Goal: Transaction & Acquisition: Purchase product/service

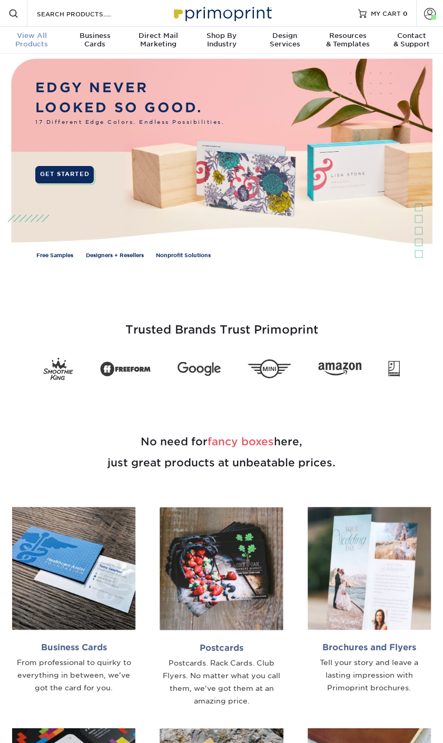
click at [34, 32] on span "View All" at bounding box center [31, 36] width 63 height 8
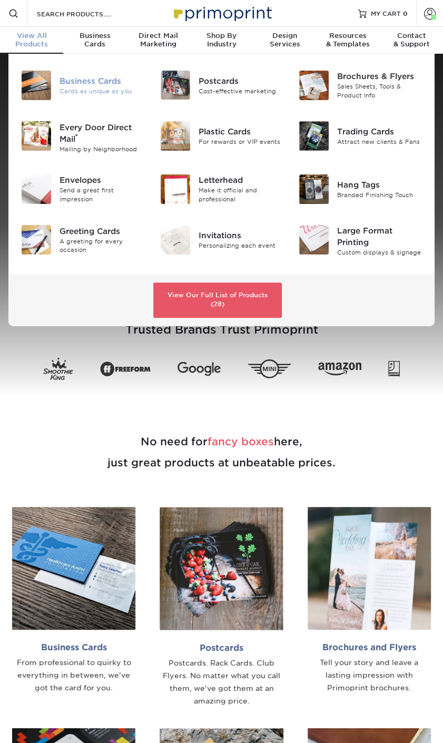
click at [82, 96] on div "Business Cards Cards as unique as you" at bounding box center [106, 86] width 93 height 30
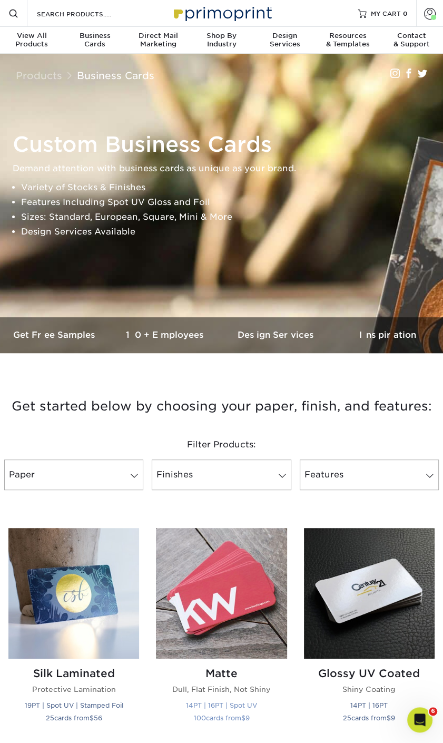
click at [222, 564] on img at bounding box center [221, 593] width 131 height 131
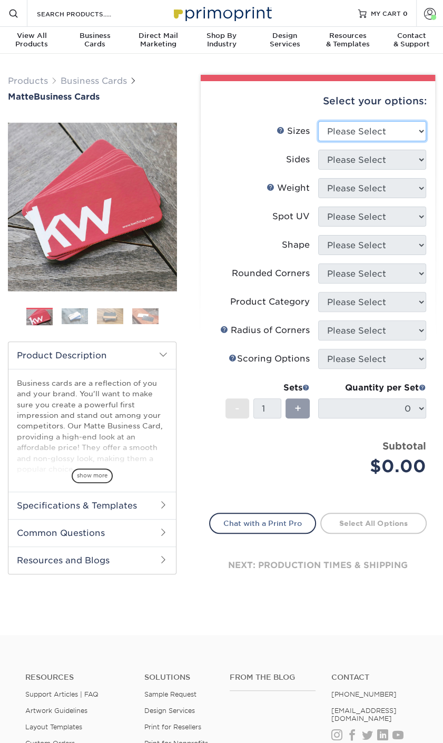
click at [420, 128] on select "Please Select 1.5" x 3.5" - Mini 1.75" x 3.5" - Mini 2" x 2" - Square 2" x 3" -…" at bounding box center [372, 131] width 108 height 20
select select "2.00x3.50"
click at [318, 121] on select "Please Select 1.5" x 3.5" - Mini 1.75" x 3.5" - Mini 2" x 2" - Square 2" x 3" -…" at bounding box center [372, 131] width 108 height 20
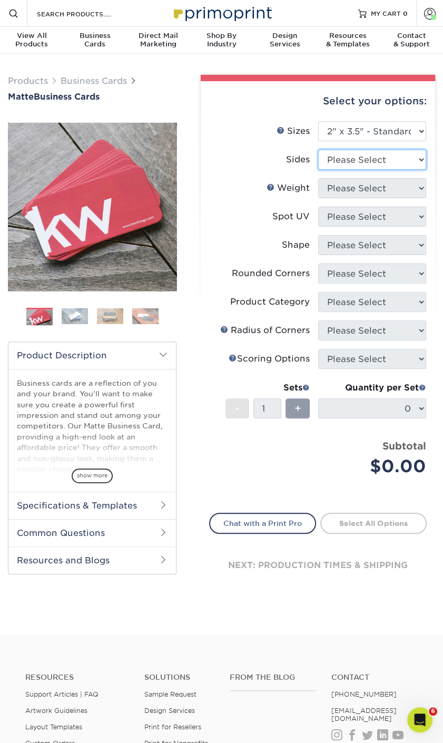
click at [363, 157] on select "Please Select Print Both Sides Print Front Only" at bounding box center [372, 160] width 108 height 20
select select "13abbda7-1d64-4f25-8bb2-c179b224825d"
click at [318, 150] on select "Please Select Print Both Sides Print Front Only" at bounding box center [372, 160] width 108 height 20
click at [354, 192] on select "Please Select 16PT 14PT" at bounding box center [372, 188] width 108 height 20
select select "16PT"
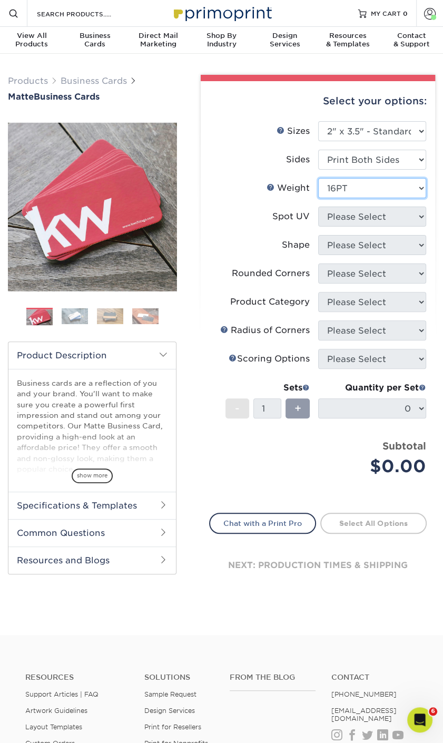
click at [318, 178] on select "Please Select 16PT 14PT" at bounding box center [372, 188] width 108 height 20
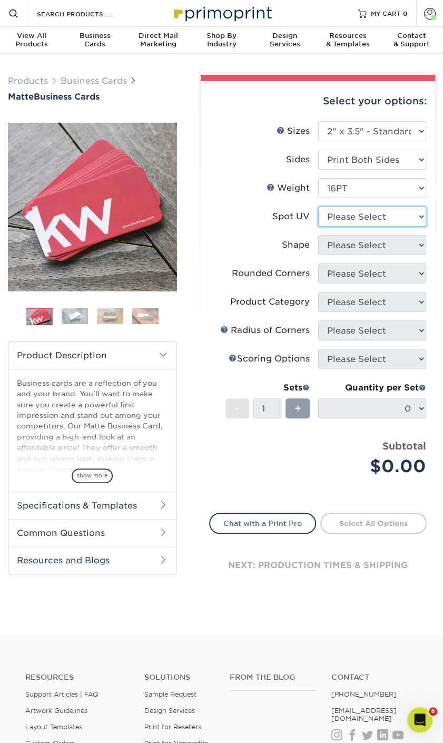
click at [352, 220] on select "Please Select No Spot UV Front and Back (Both Sides) Front Only Back Only" at bounding box center [372, 217] width 108 height 20
select select "3"
click at [318, 207] on select "Please Select No Spot UV Front and Back (Both Sides) Front Only Back Only" at bounding box center [372, 217] width 108 height 20
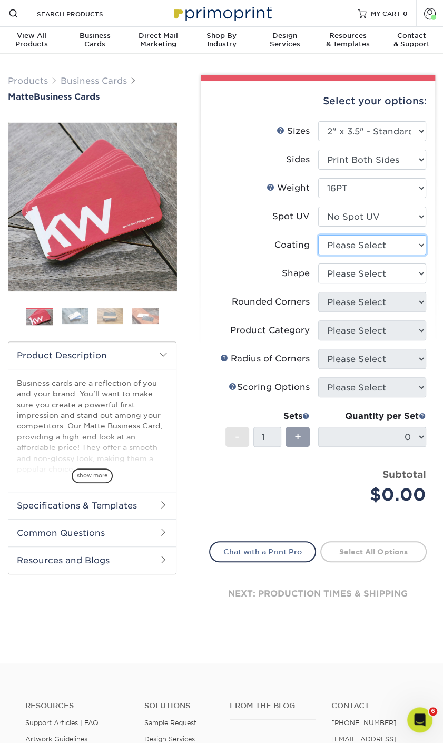
click at [355, 248] on select at bounding box center [372, 245] width 108 height 20
select select "121bb7b5-3b4d-429f-bd8d-bbf80e953313"
click at [318, 235] on select at bounding box center [372, 245] width 108 height 20
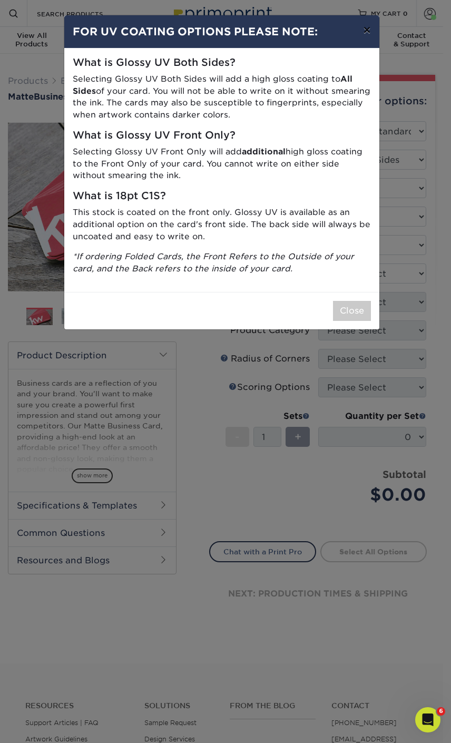
click at [368, 32] on button "×" at bounding box center [367, 30] width 24 height 30
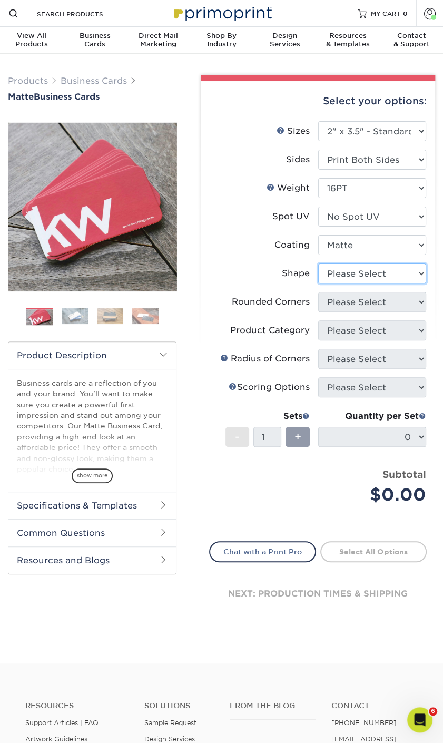
click at [365, 274] on select "Please Select Standard Oval" at bounding box center [372, 274] width 108 height 20
select select "standard"
click at [318, 264] on select "Please Select Standard Oval" at bounding box center [372, 274] width 108 height 20
click at [339, 300] on select "Please Select Yes - Round 2 Corners Yes - Round 4 Corners No" at bounding box center [372, 302] width 108 height 20
select select "7672df9e-0e0a-464d-8e1f-920c575e4da3"
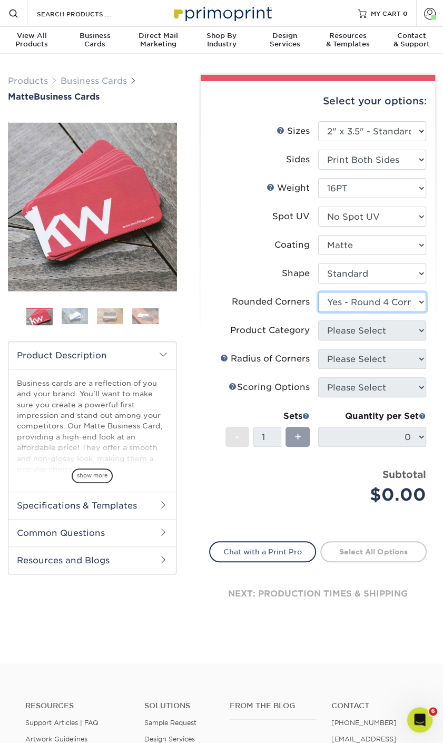
click at [318, 292] on select "Please Select Yes - Round 2 Corners Yes - Round 4 Corners No" at bounding box center [372, 302] width 108 height 20
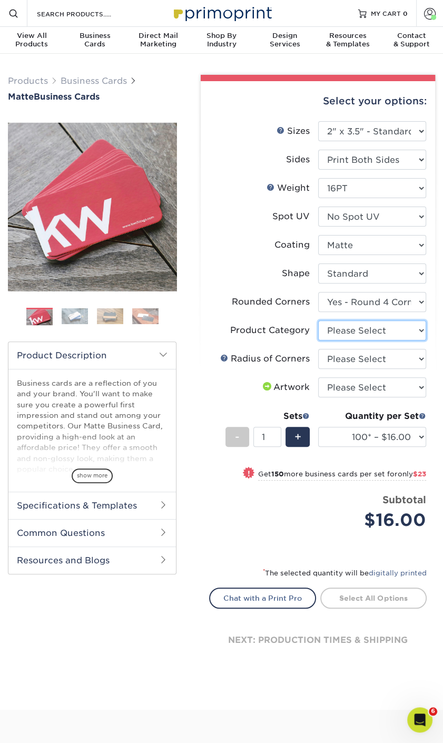
click at [349, 329] on select "Please Select Business Cards" at bounding box center [372, 331] width 108 height 20
select select "3b5148f1-0588-4f88-a218-97bcfdce65c1"
click at [318, 321] on select "Please Select Business Cards" at bounding box center [372, 331] width 108 height 20
click at [361, 357] on select "Please Select Rounded 1/8" Rounded 1/4"" at bounding box center [372, 359] width 108 height 20
select select "479fbfe7-6a0c-4895-8c9a-81739b7486c9"
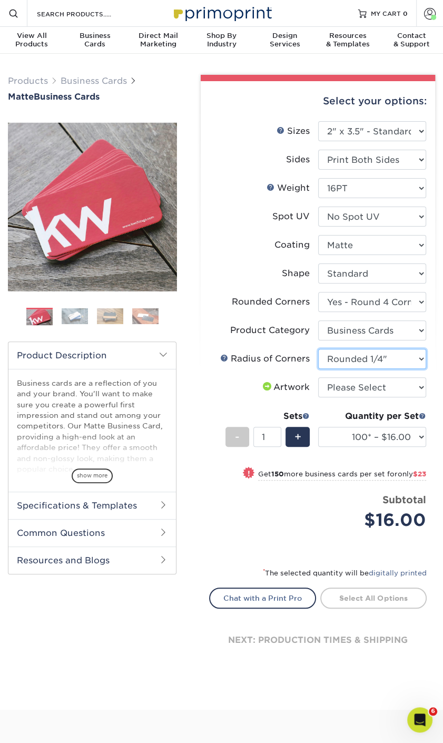
click at [318, 349] on select "Please Select Rounded 1/8" Rounded 1/4"" at bounding box center [372, 359] width 108 height 20
click at [363, 390] on select "Please Select I will upload files I need a design - $100" at bounding box center [372, 387] width 108 height 20
select select "upload"
click at [318, 377] on select "Please Select I will upload files I need a design - $100" at bounding box center [372, 387] width 108 height 20
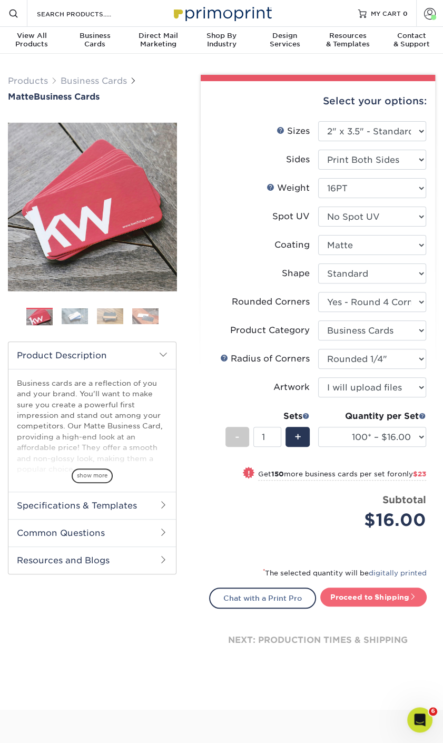
click at [352, 597] on link "Proceed to Shipping" at bounding box center [374, 597] width 106 height 19
type input "Set 1"
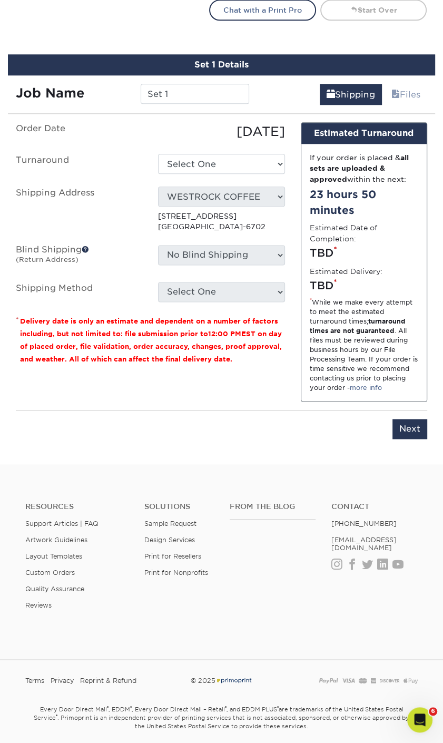
scroll to position [615, 0]
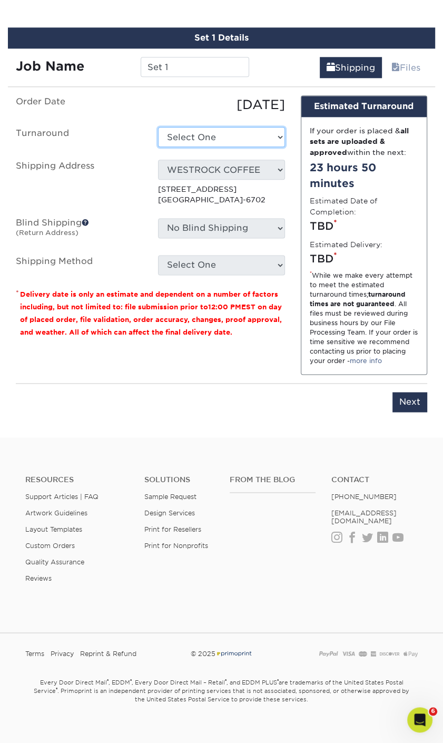
click at [277, 138] on select "Select One 2-4 Business Days 2 Day Next Business Day" at bounding box center [221, 137] width 127 height 20
select select "e46496d5-6793-4f91-b33b-72997750b8f1"
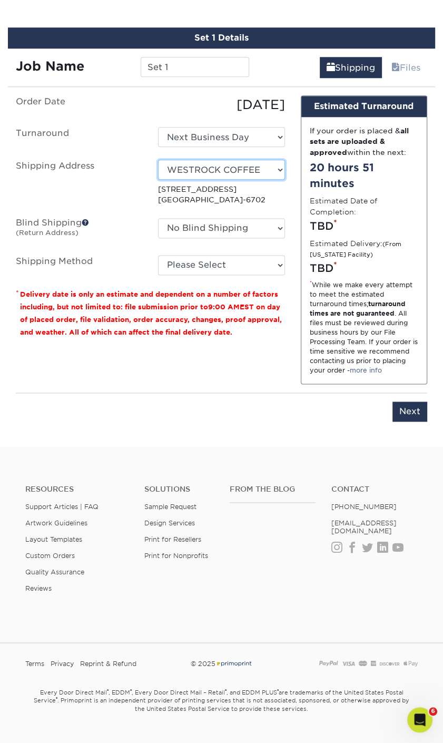
click at [274, 168] on select "Select One Office SDM SDM SDM home Tona's WESTROCK COFFEE WSS New Location WSS …" at bounding box center [221, 170] width 127 height 20
select select "250942"
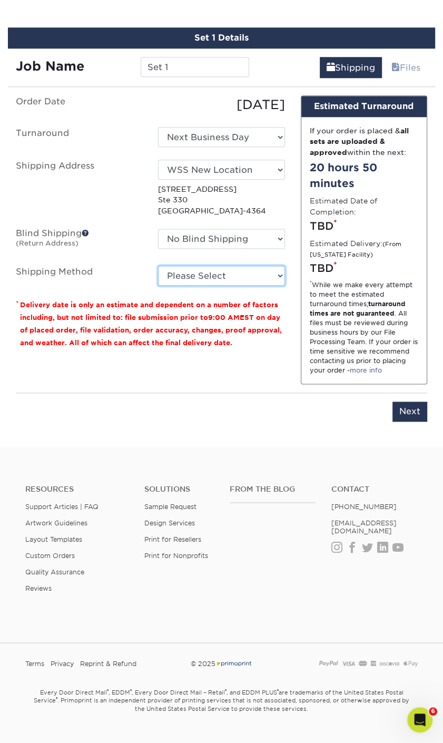
click at [283, 275] on select "Please Select Ground Shipping (+$7.84) 3 Day Shipping Service (+$15.34) 2 Day A…" at bounding box center [221, 276] width 127 height 20
select select "03"
click at [158, 266] on select "Please Select Ground Shipping (+$7.84) 3 Day Shipping Service (+$15.34) 2 Day A…" at bounding box center [221, 276] width 127 height 20
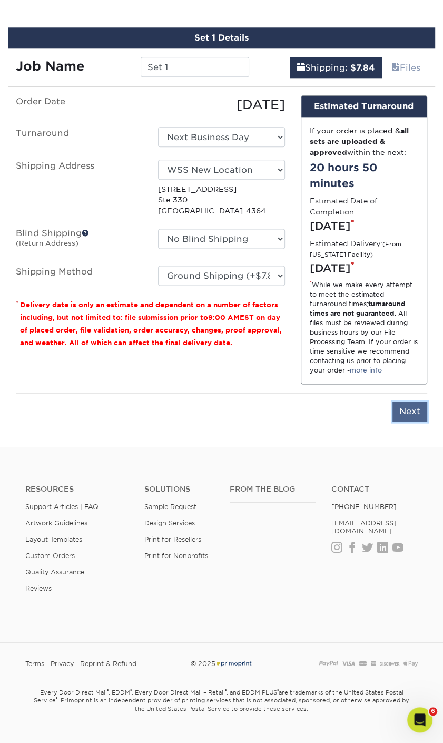
click at [412, 422] on input "Next" at bounding box center [410, 412] width 35 height 20
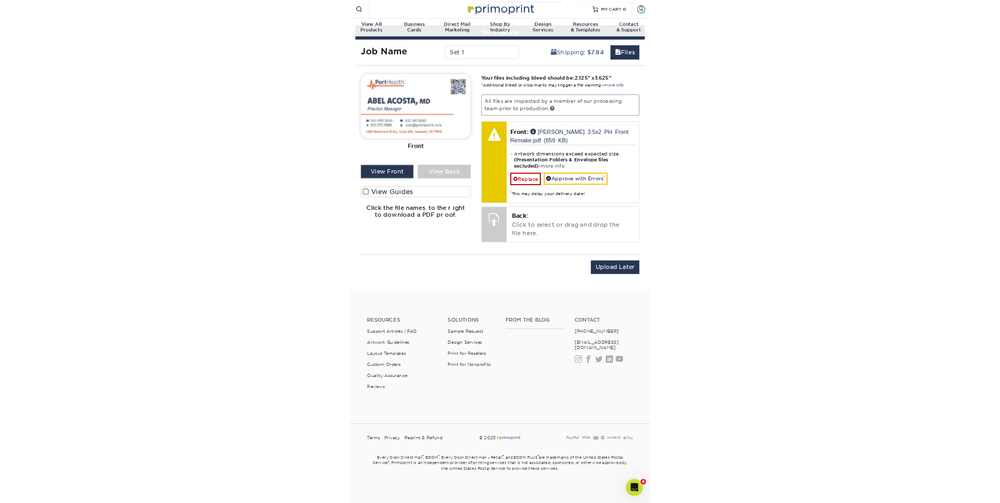
scroll to position [483, 0]
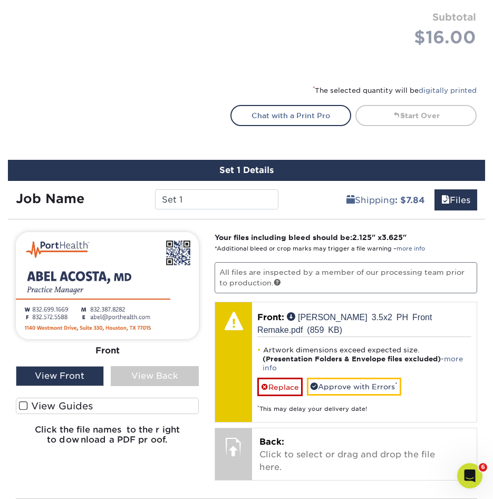
click at [306, 196] on div "Shipping : $7.84 Files" at bounding box center [385, 196] width 199 height 30
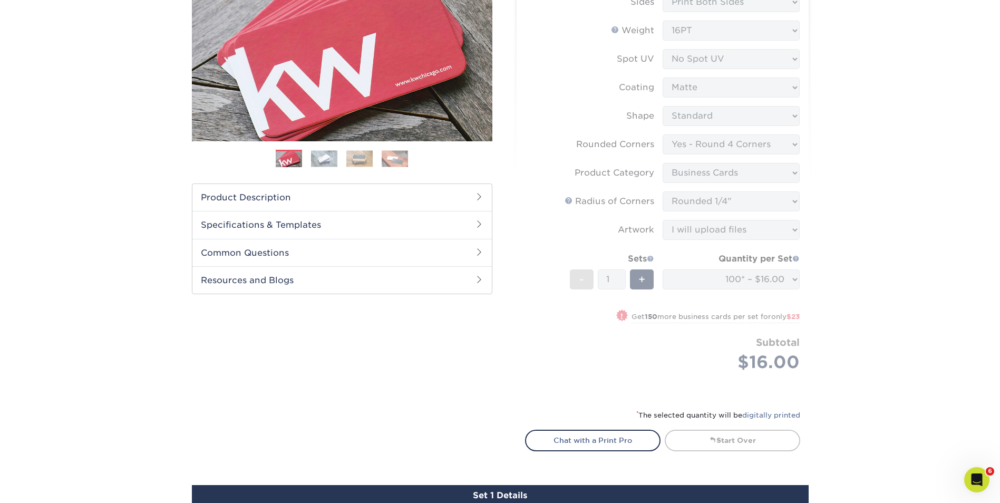
scroll to position [0, 0]
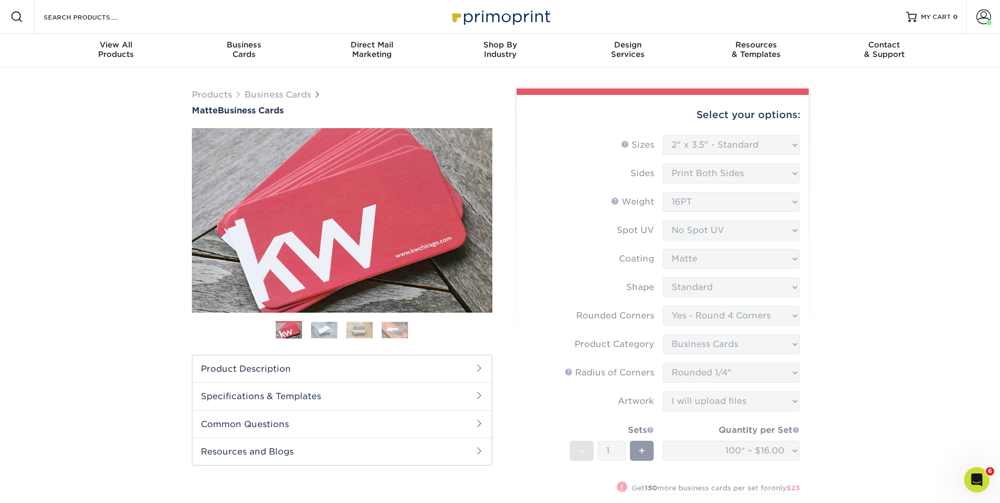
click at [443, 451] on form "Sizes Help Sizes Please Select 1.5" x 3.5" - Mini 1.75" x 3.5" - Mini 2" x 2" -…" at bounding box center [662, 351] width 275 height 433
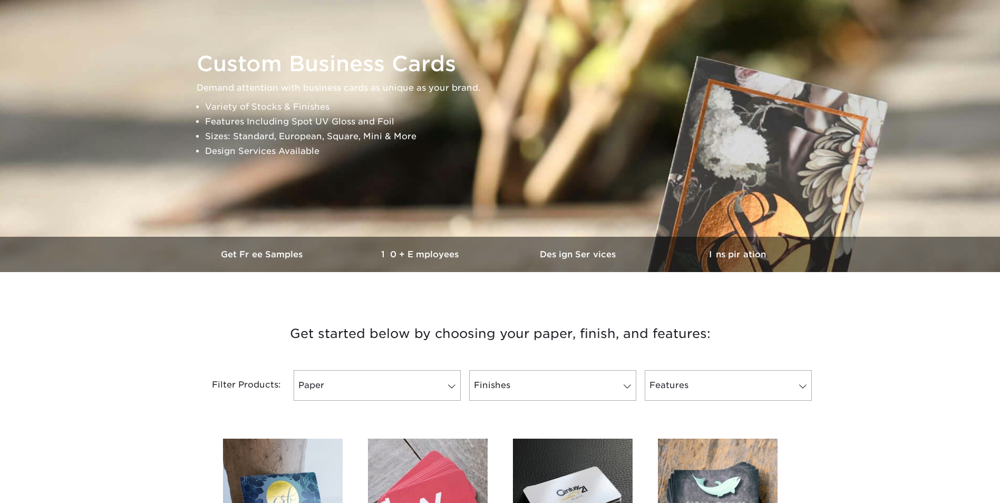
scroll to position [316, 0]
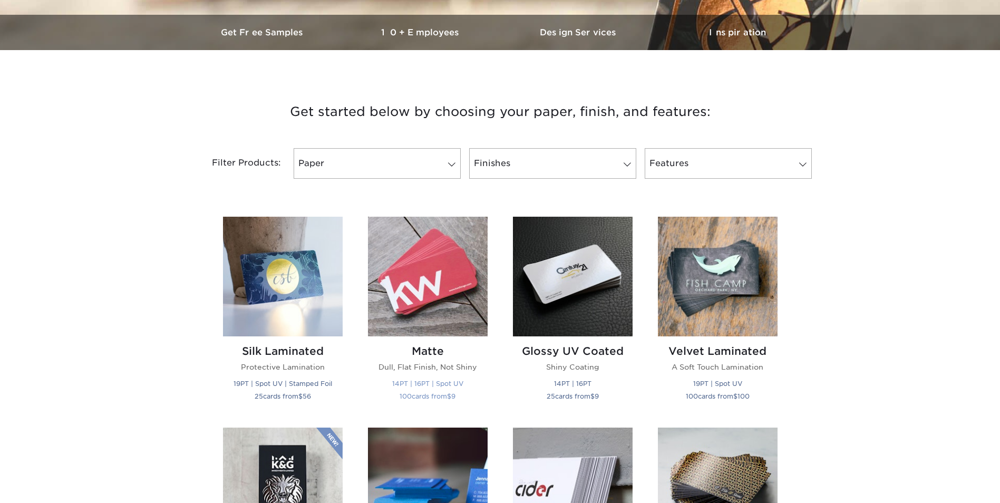
click at [450, 293] on img at bounding box center [428, 277] width 120 height 120
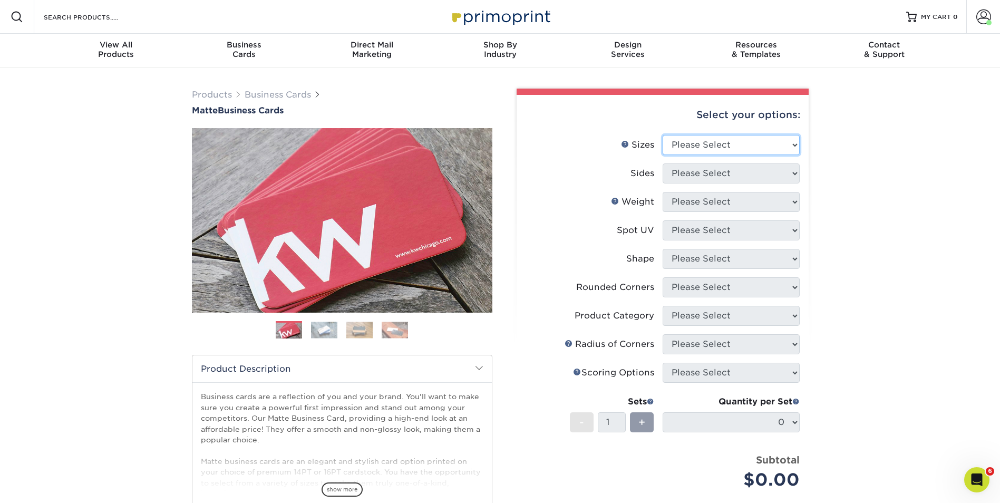
click at [793, 144] on select "Please Select 1.5" x 3.5" - Mini 1.75" x 3.5" - Mini 2" x 2" - Square 2" x 3" -…" at bounding box center [731, 145] width 137 height 20
select select "2.00x3.50"
click at [663, 135] on select "Please Select 1.5" x 3.5" - Mini 1.75" x 3.5" - Mini 2" x 2" - Square 2" x 3" -…" at bounding box center [731, 145] width 137 height 20
click at [740, 175] on select "Please Select Print Both Sides Print Front Only" at bounding box center [731, 173] width 137 height 20
select select "13abbda7-1d64-4f25-8bb2-c179b224825d"
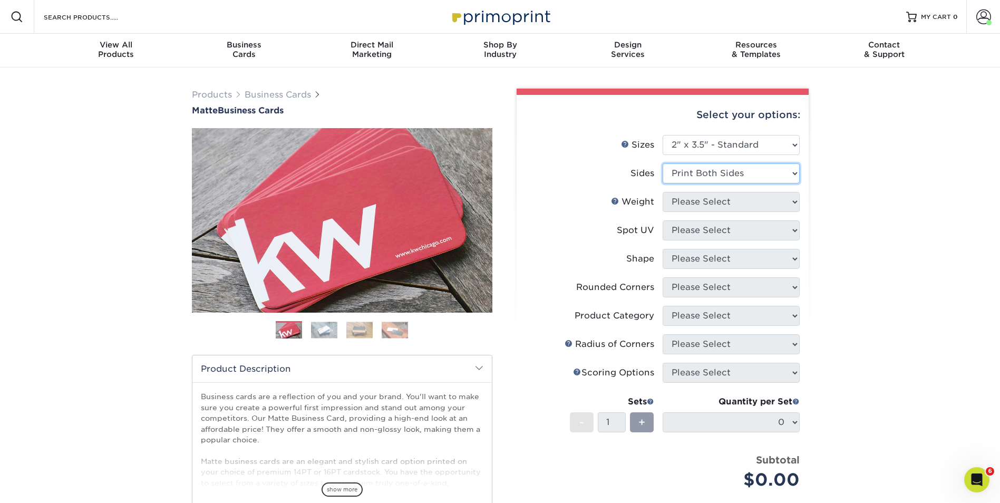
click at [663, 163] on select "Please Select Print Both Sides Print Front Only" at bounding box center [731, 173] width 137 height 20
click at [714, 200] on select "Please Select 16PT 14PT" at bounding box center [731, 202] width 137 height 20
select select "16PT"
click at [663, 192] on select "Please Select 16PT 14PT" at bounding box center [731, 202] width 137 height 20
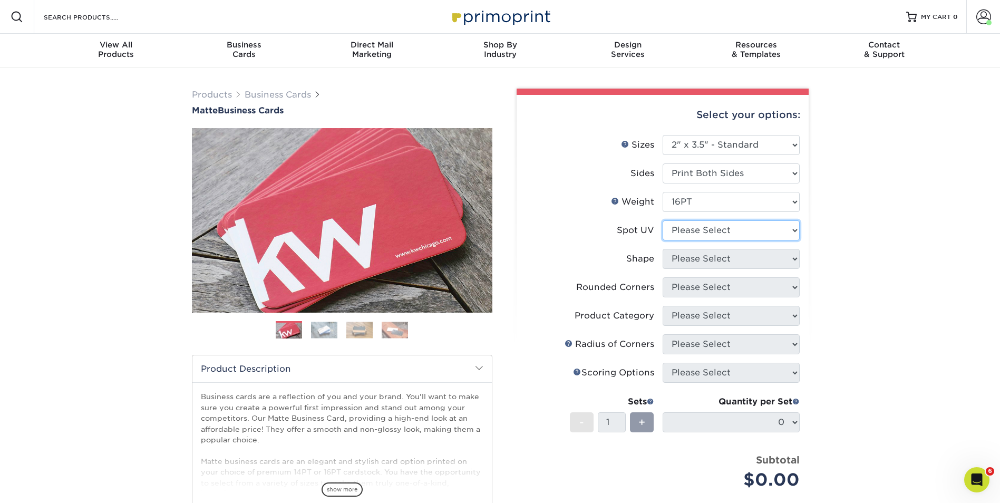
click at [710, 230] on select "Please Select No Spot UV Front and Back (Both Sides) Front Only Back Only" at bounding box center [731, 230] width 137 height 20
select select "3"
click at [663, 220] on select "Please Select No Spot UV Front and Back (Both Sides) Front Only Back Only" at bounding box center [731, 230] width 137 height 20
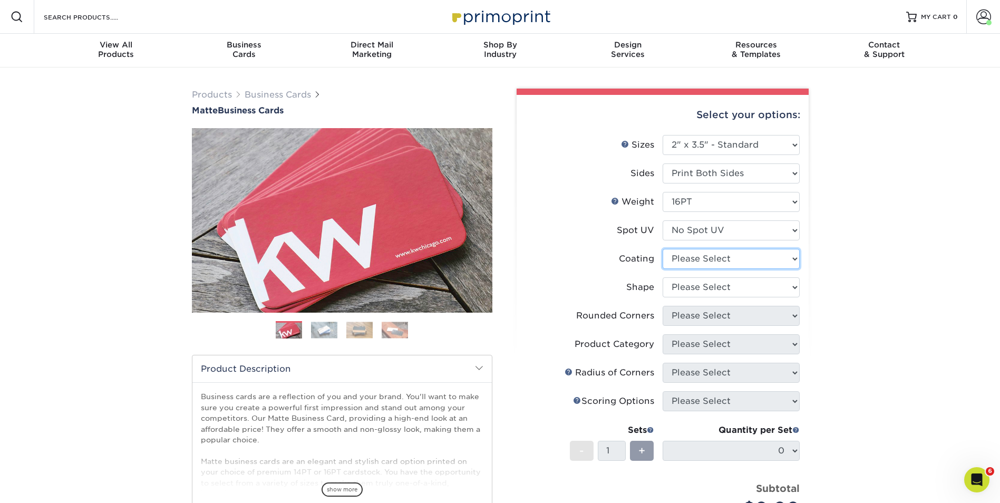
click at [709, 261] on select at bounding box center [731, 259] width 137 height 20
select select "121bb7b5-3b4d-429f-bd8d-bbf80e953313"
click at [663, 249] on select at bounding box center [731, 259] width 137 height 20
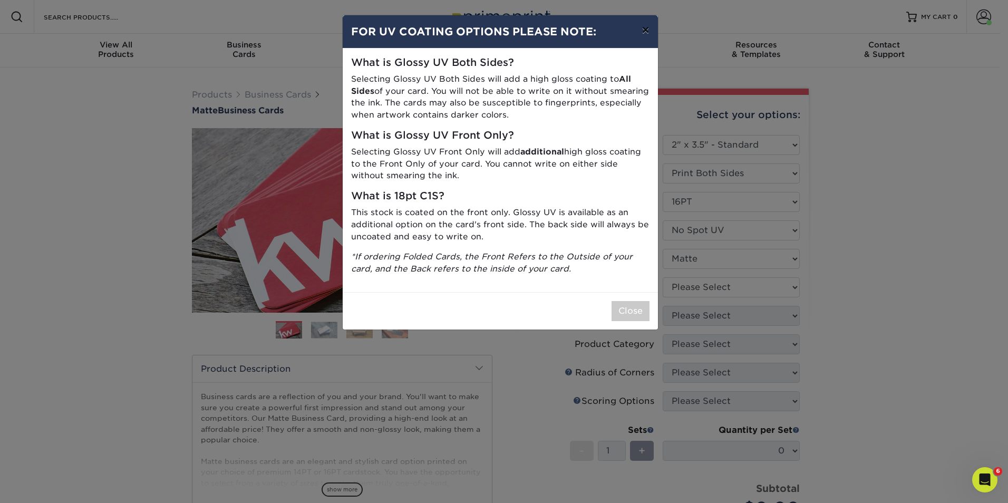
click at [645, 27] on button "×" at bounding box center [645, 30] width 24 height 30
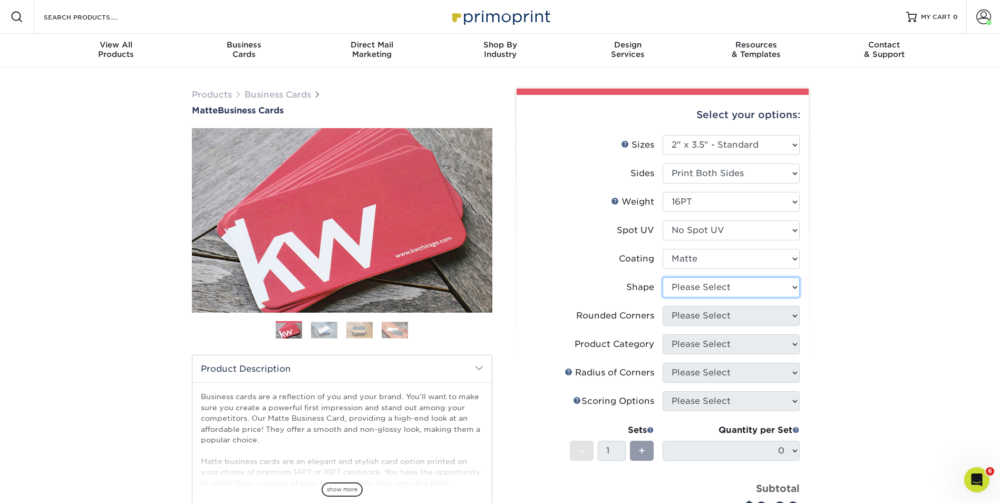
click at [748, 290] on select "Please Select Standard Oval" at bounding box center [731, 287] width 137 height 20
select select "standard"
click at [663, 277] on select "Please Select Standard Oval" at bounding box center [731, 287] width 137 height 20
click at [698, 312] on select "Please Select Yes - Round 2 Corners Yes - Round 4 Corners No" at bounding box center [731, 316] width 137 height 20
select select "7672df9e-0e0a-464d-8e1f-920c575e4da3"
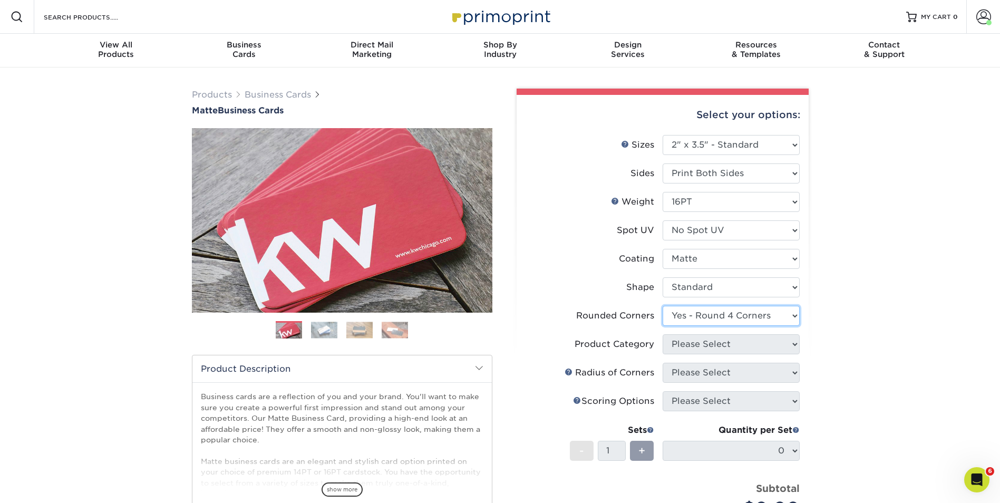
click at [663, 306] on select "Please Select Yes - Round 2 Corners Yes - Round 4 Corners No" at bounding box center [731, 316] width 137 height 20
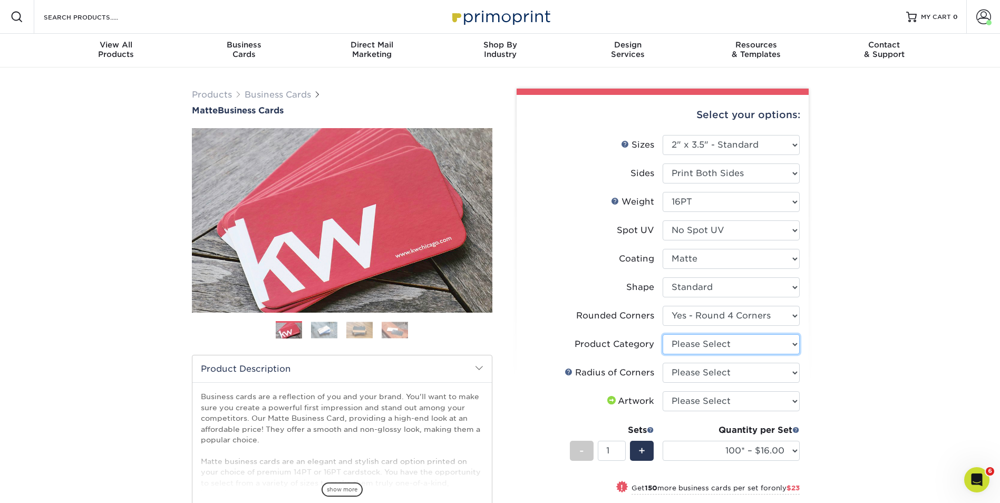
click at [725, 345] on select "Please Select Business Cards" at bounding box center [731, 344] width 137 height 20
select select "3b5148f1-0588-4f88-a218-97bcfdce65c1"
click at [663, 334] on select "Please Select Business Cards" at bounding box center [731, 344] width 137 height 20
click at [708, 372] on select "Please Select Rounded 1/8" Rounded 1/4"" at bounding box center [731, 373] width 137 height 20
select select "479fbfe7-6a0c-4895-8c9a-81739b7486c9"
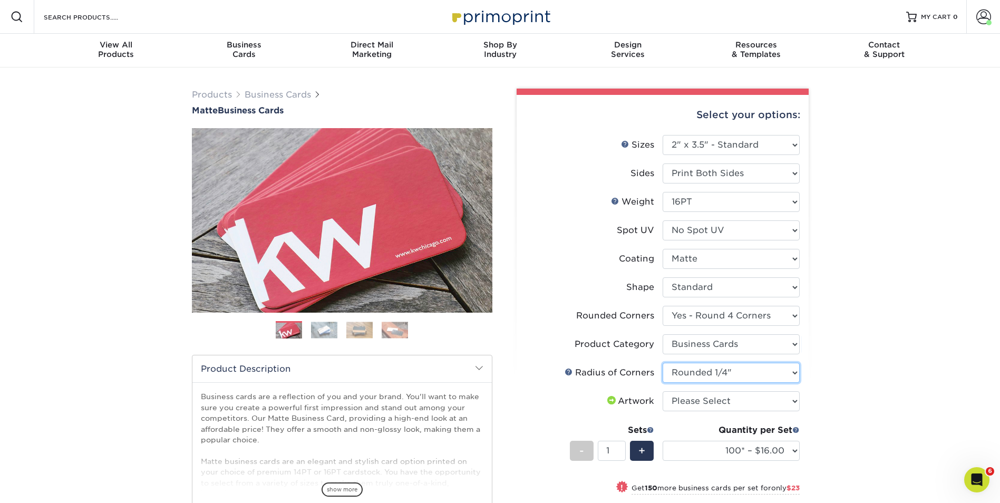
click at [663, 363] on select "Please Select Rounded 1/8" Rounded 1/4"" at bounding box center [731, 373] width 137 height 20
click at [711, 400] on select "Please Select I will upload files I need a design - $100" at bounding box center [731, 401] width 137 height 20
select select "upload"
click at [663, 391] on select "Please Select I will upload files I need a design - $100" at bounding box center [731, 401] width 137 height 20
click at [640, 450] on span "+" at bounding box center [641, 451] width 7 height 16
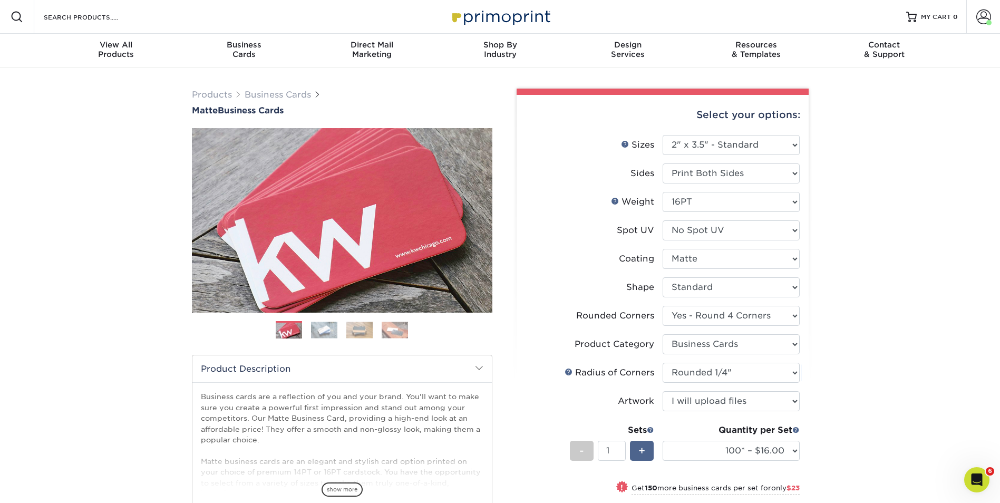
type input "2"
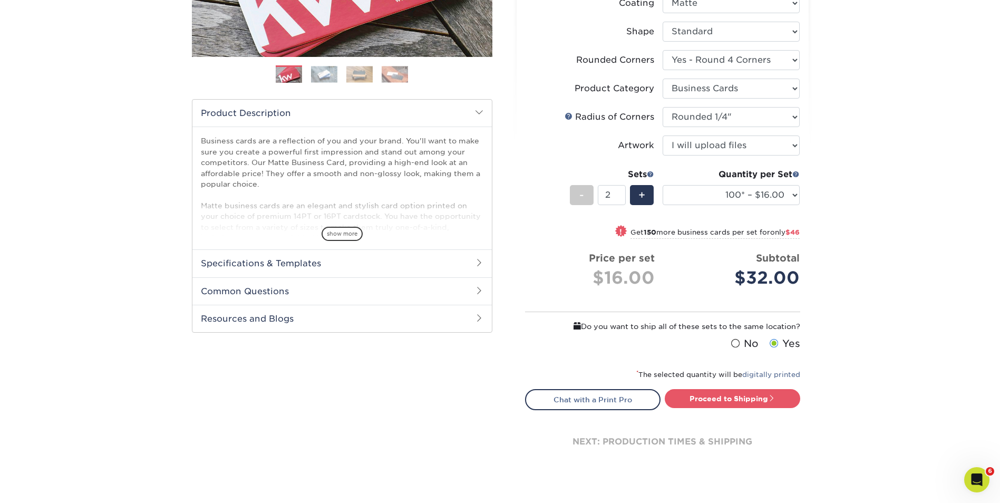
scroll to position [264, 0]
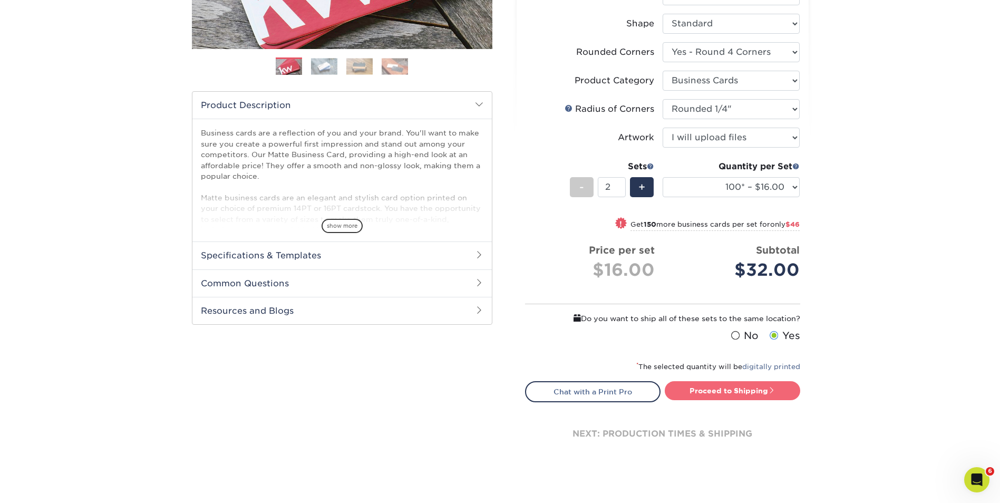
click at [750, 386] on link "Proceed to Shipping" at bounding box center [732, 390] width 135 height 19
type input "Set 1"
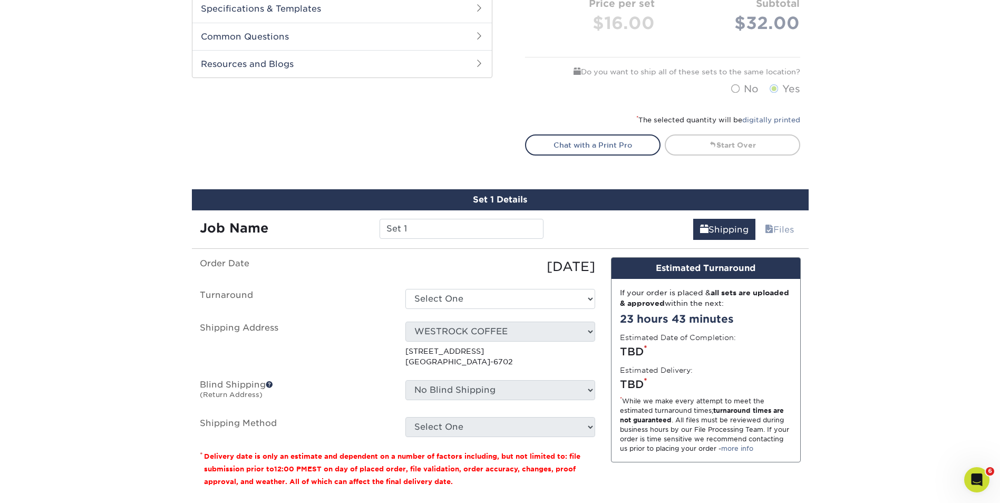
scroll to position [527, 0]
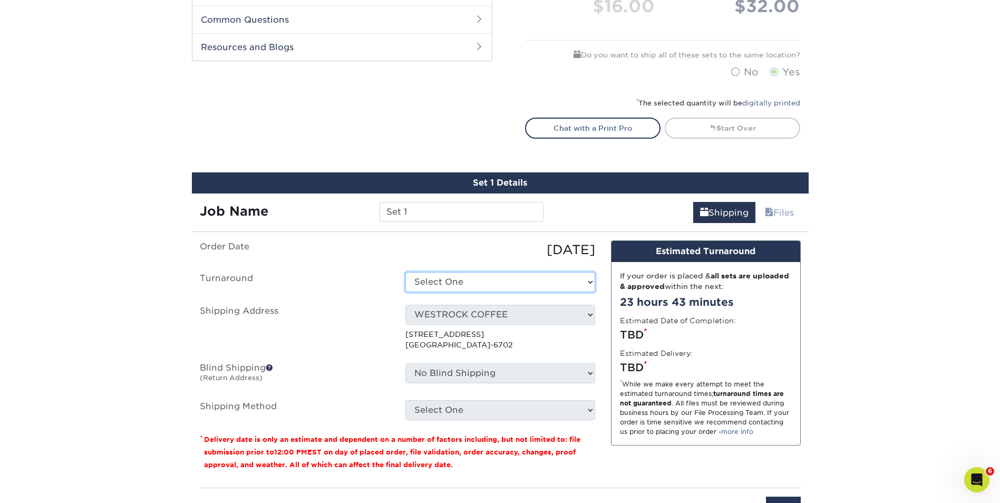
click at [571, 282] on select "Select One 2-4 Business Days 2 Day Next Business Day" at bounding box center [500, 282] width 190 height 20
select select "e46496d5-6793-4f91-b33b-72997750b8f1"
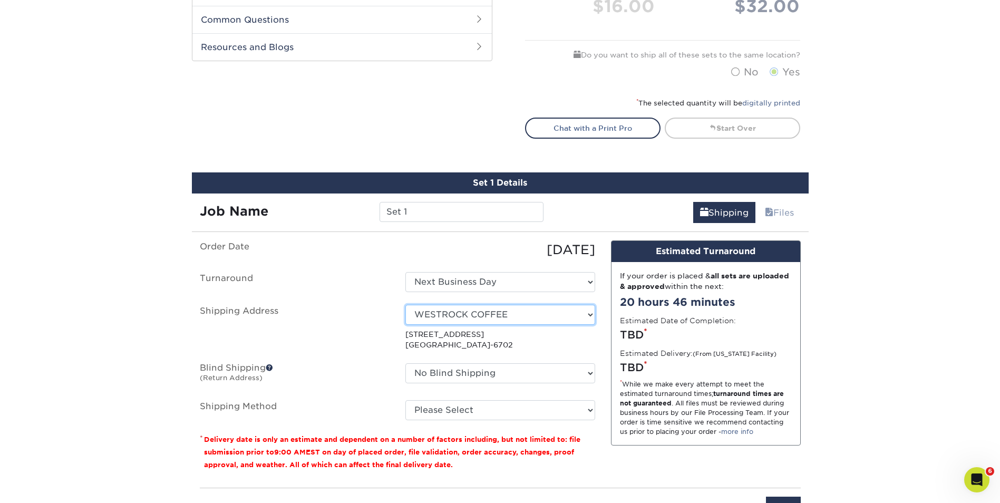
click at [585, 316] on select "Select One Office SDM SDM SDM home Tona's WESTROCK COFFEE WSS New Location WSS …" at bounding box center [500, 315] width 190 height 20
select select "250942"
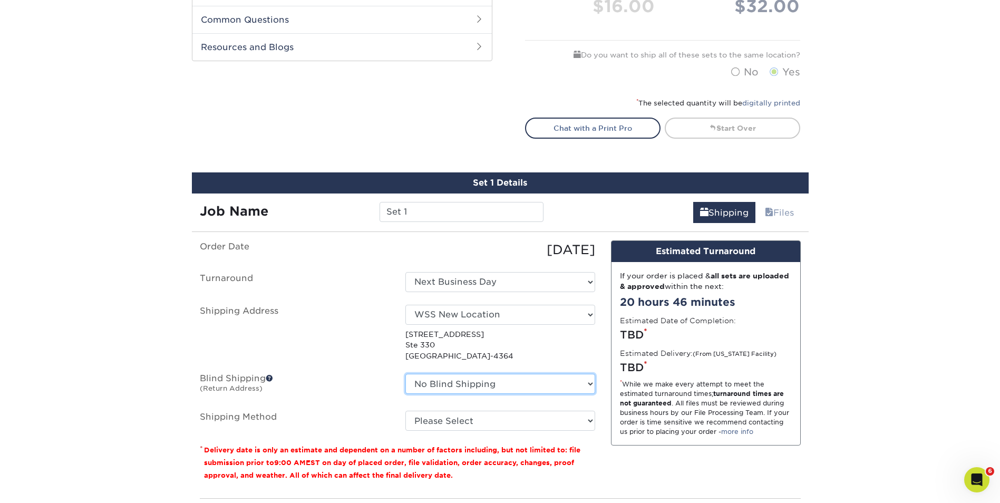
click at [583, 385] on select "No Blind Shipping Office SDM SDM SDM home Tona's WESTROCK COFFEE WSS New Locati…" at bounding box center [500, 384] width 190 height 20
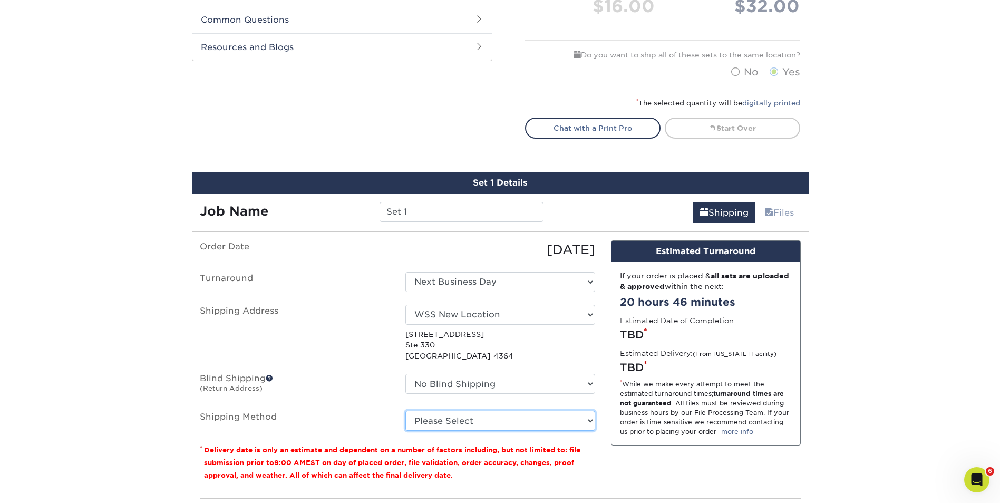
click at [587, 418] on select "Please Select Ground Shipping (+$14.96) 3 Day Shipping Service (+$15.34) 2 Day …" at bounding box center [500, 421] width 190 height 20
select select "03"
click at [405, 411] on select "Please Select Ground Shipping (+$14.96) 3 Day Shipping Service (+$15.34) 2 Day …" at bounding box center [500, 421] width 190 height 20
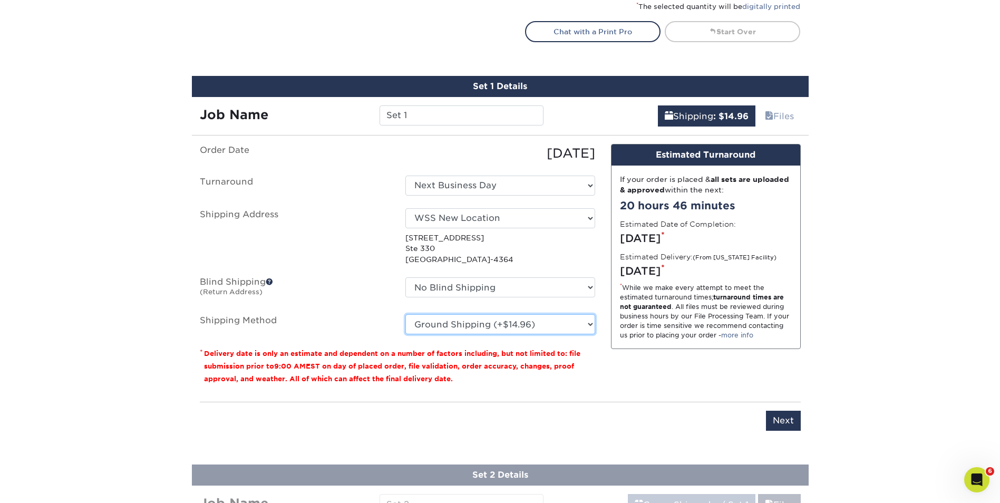
scroll to position [791, 0]
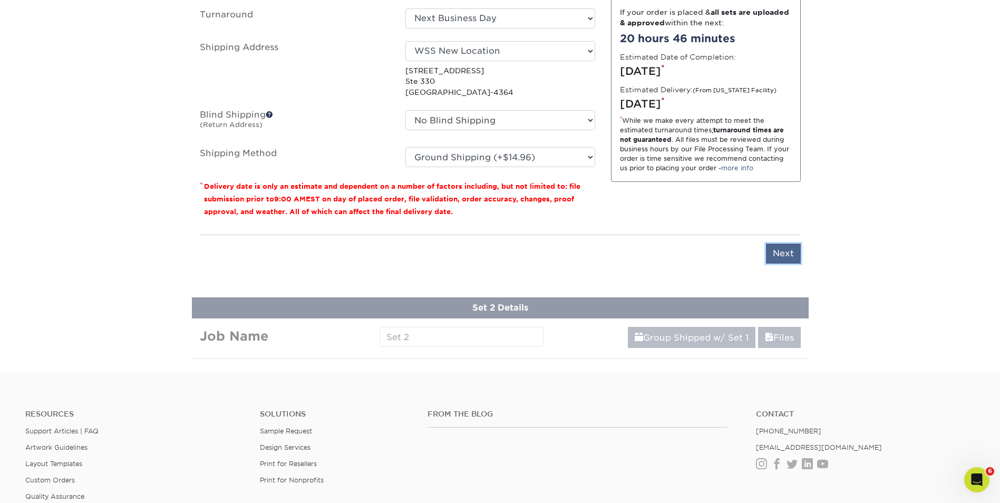
click at [793, 253] on input "Next" at bounding box center [783, 254] width 35 height 20
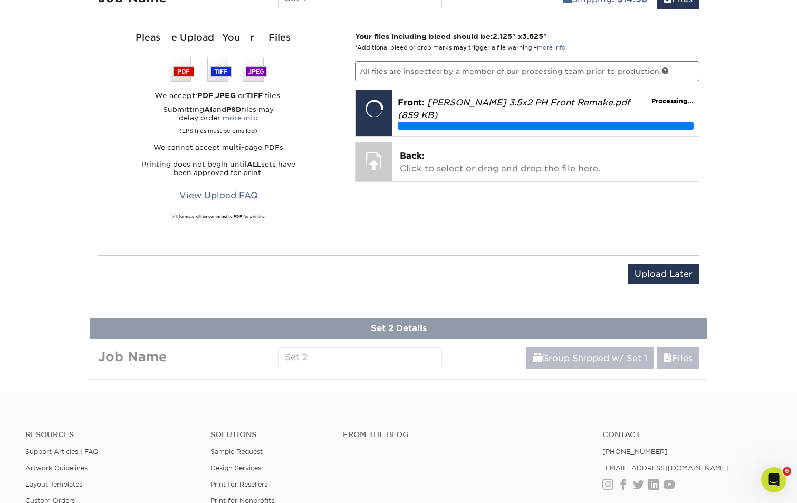
scroll to position [675, 0]
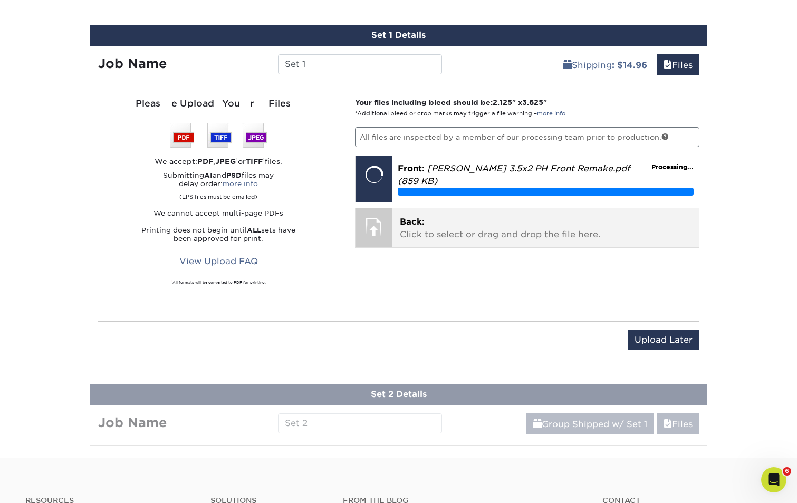
click at [503, 224] on p "Back: Click to select or drag and drop the file here." at bounding box center [546, 228] width 292 height 25
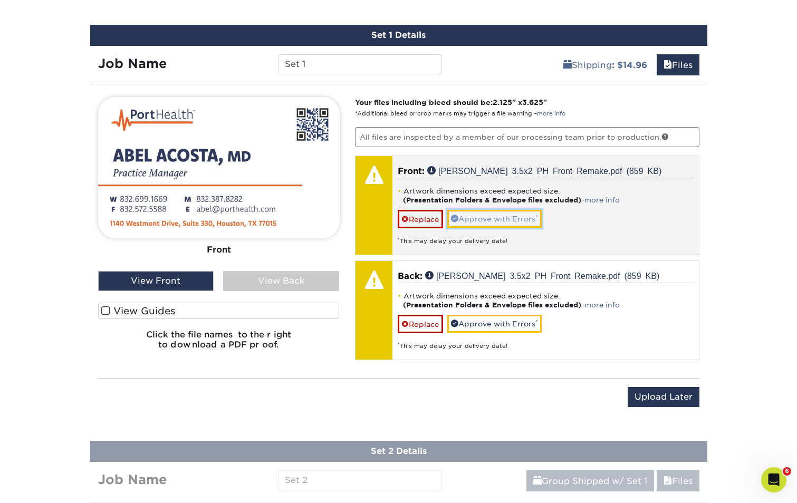
click at [490, 215] on link "Approve with Errors *" at bounding box center [494, 219] width 94 height 18
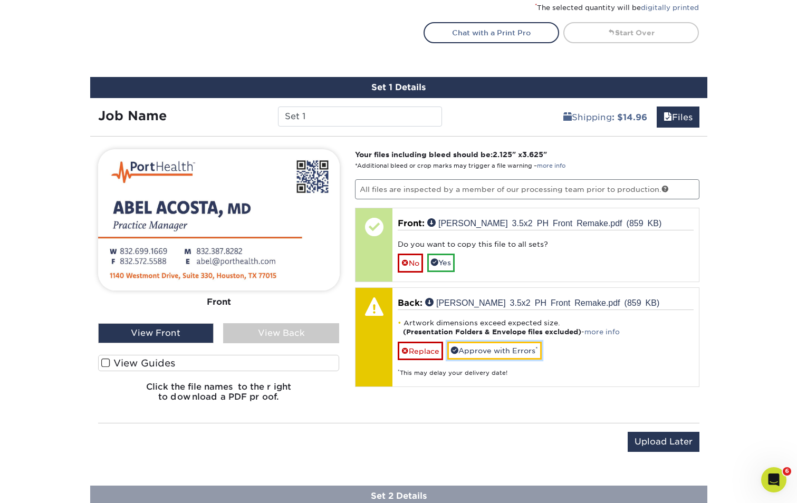
scroll to position [622, 0]
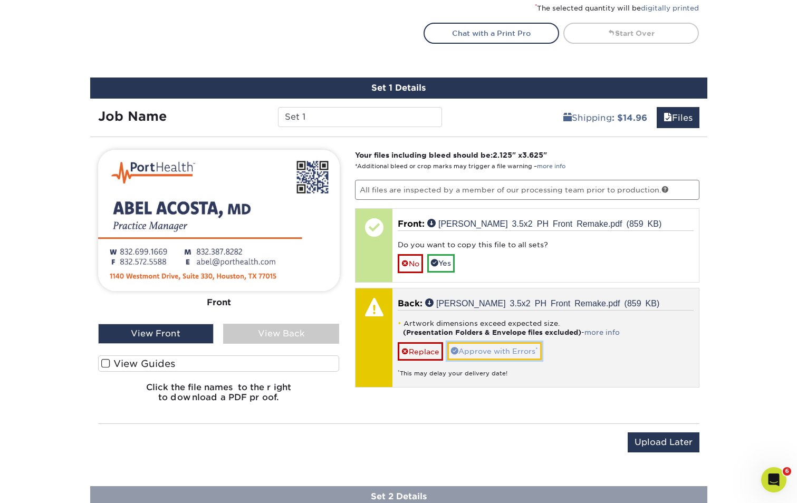
click at [483, 349] on link "Approve with Errors *" at bounding box center [494, 351] width 94 height 18
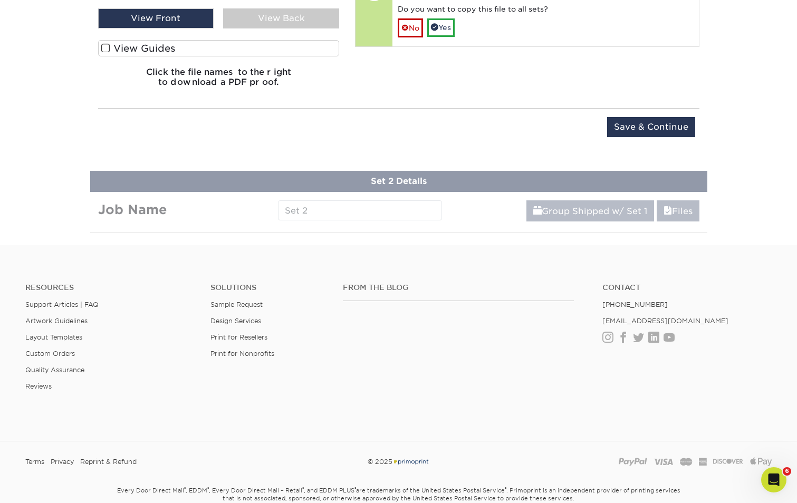
scroll to position [938, 0]
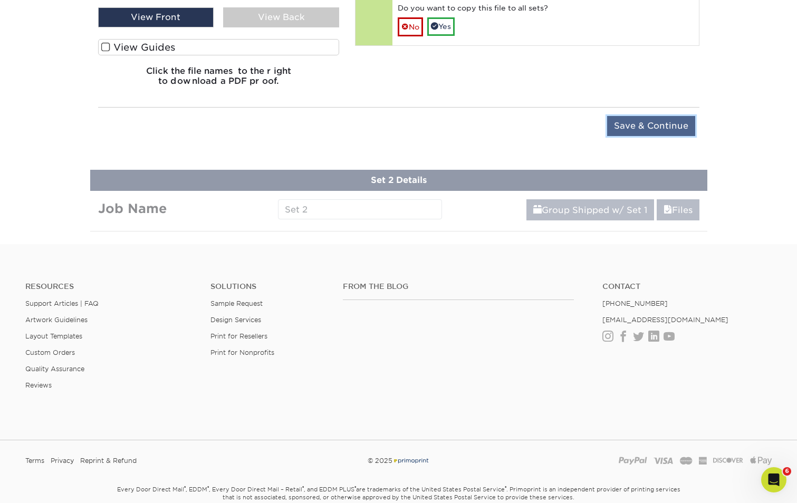
click at [633, 124] on input "Save & Continue" at bounding box center [651, 126] width 88 height 20
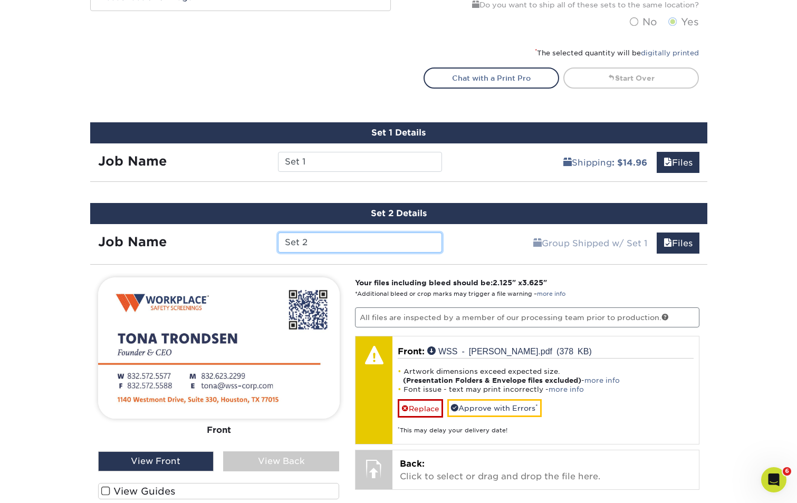
scroll to position [516, 0]
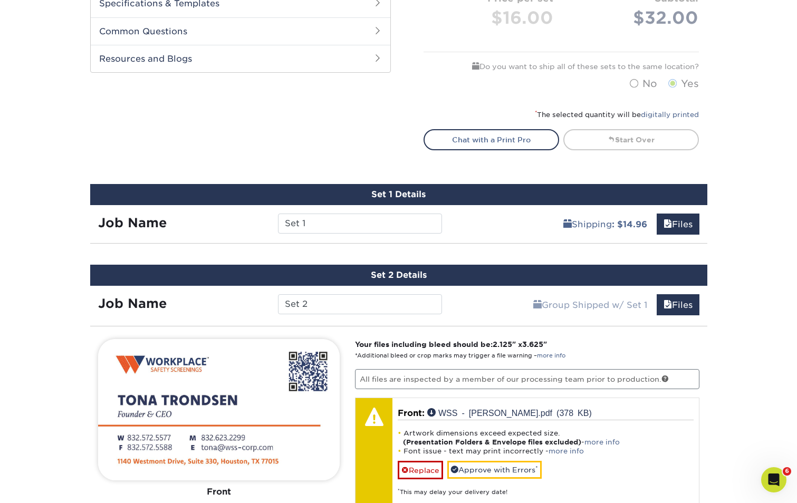
click at [507, 215] on div "Shipping : $14.96 Files" at bounding box center [578, 220] width 257 height 30
click at [682, 222] on link "Files" at bounding box center [677, 223] width 43 height 21
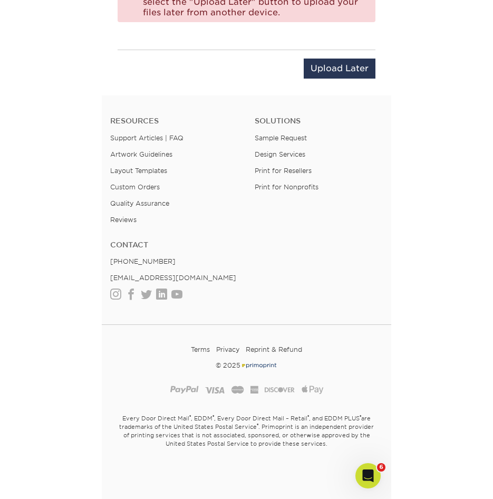
scroll to position [983, 0]
